Goal: Information Seeking & Learning: Learn about a topic

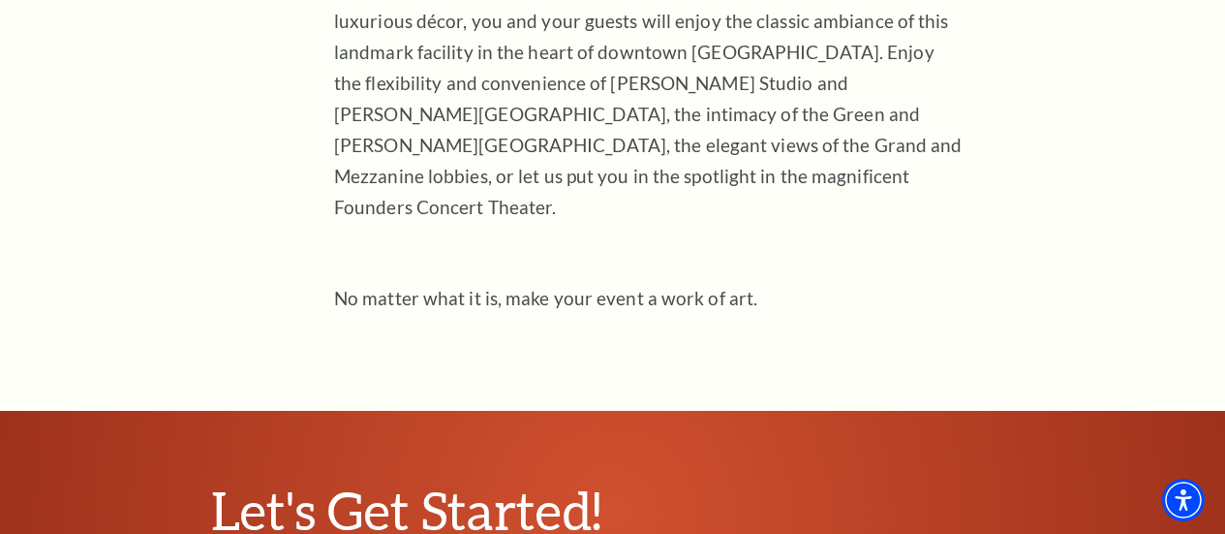
scroll to position [768, 0]
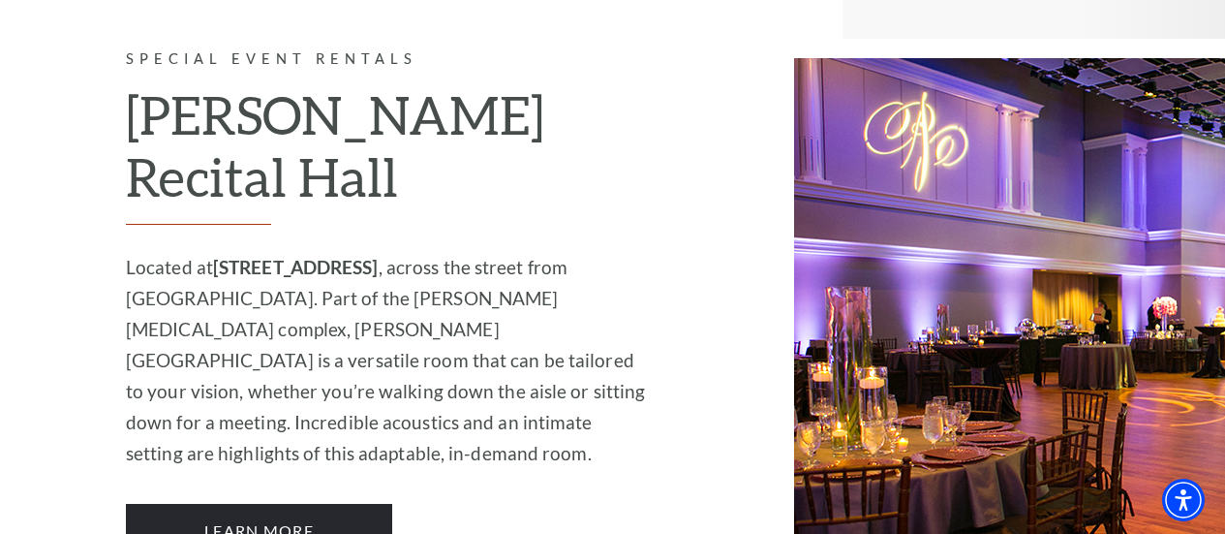
scroll to position [2485, 0]
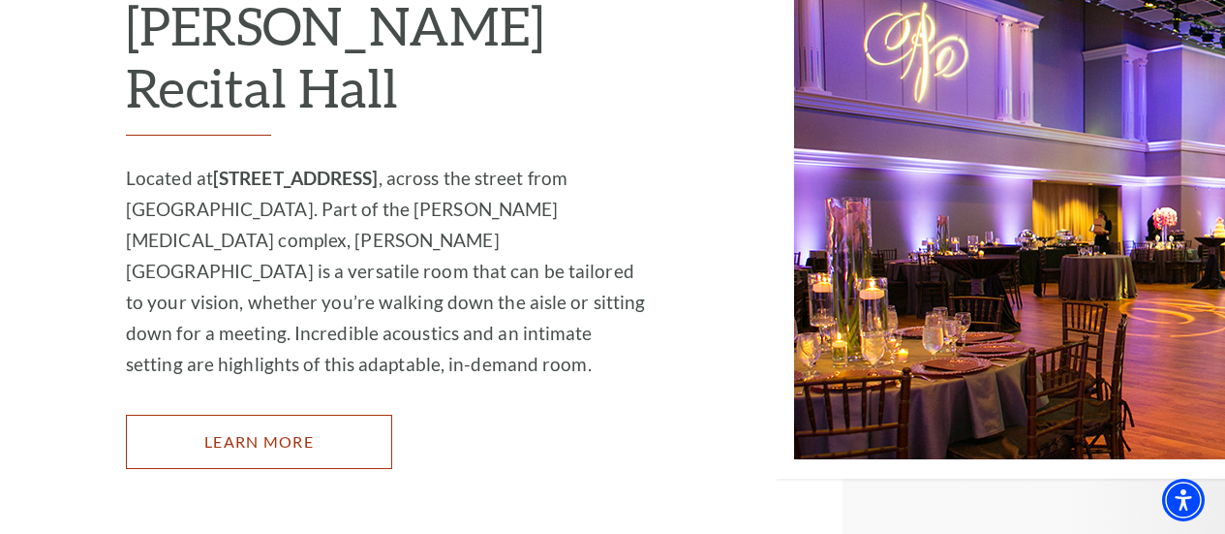
click at [273, 415] on link "Learn More" at bounding box center [259, 442] width 266 height 54
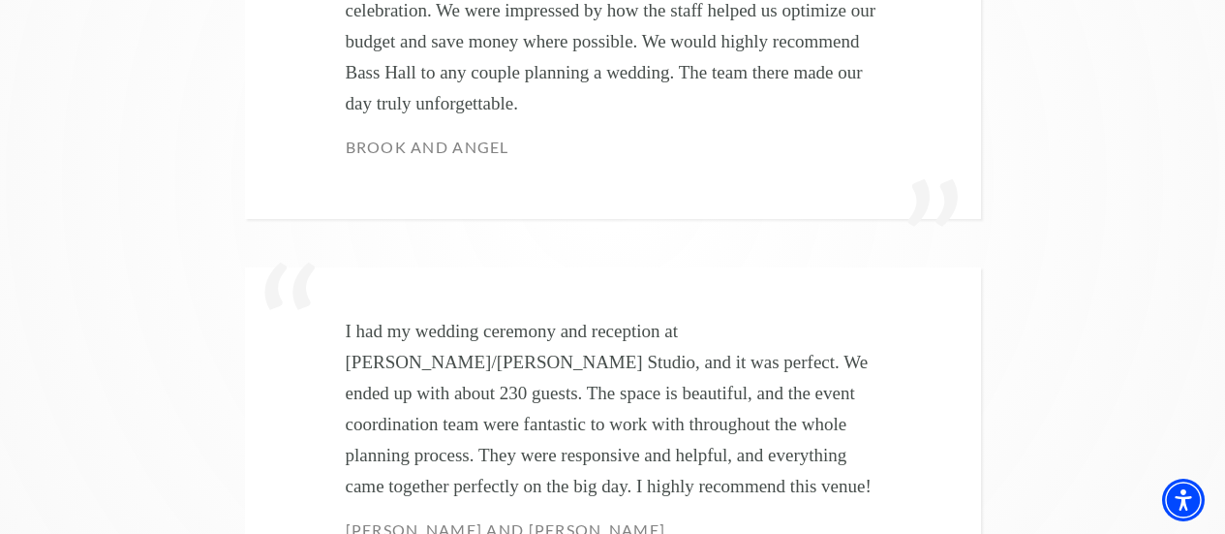
scroll to position [5427, 0]
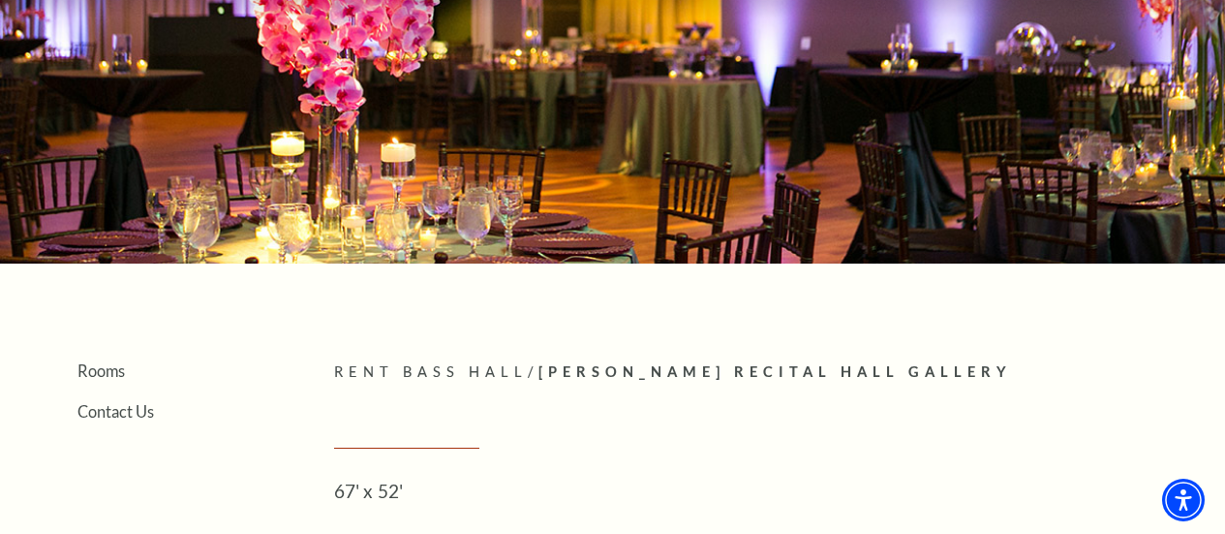
scroll to position [367, 0]
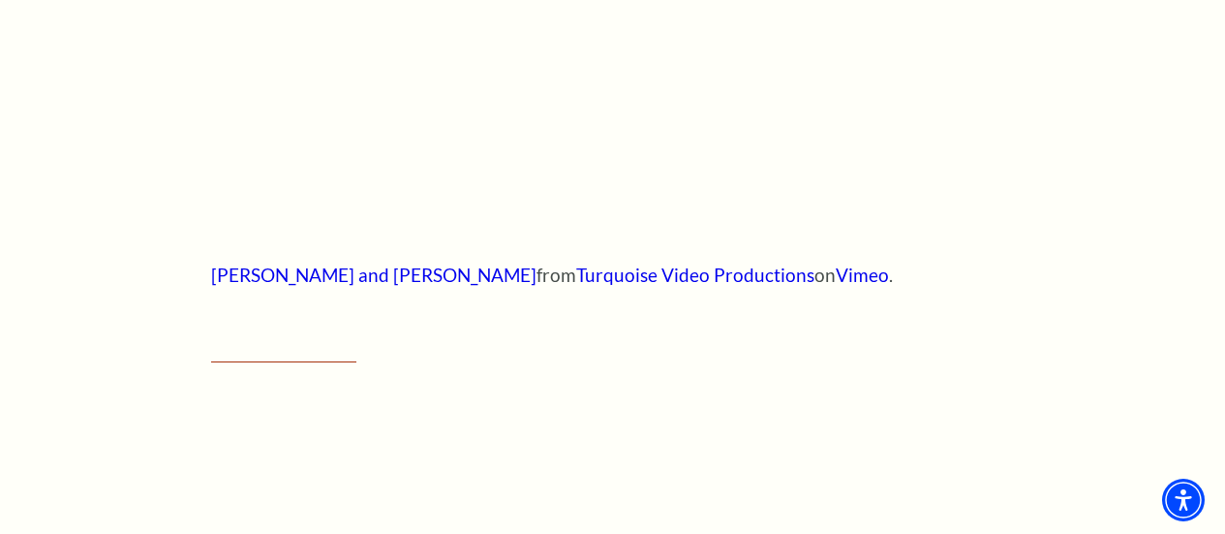
scroll to position [985, 0]
